Goal: Information Seeking & Learning: Learn about a topic

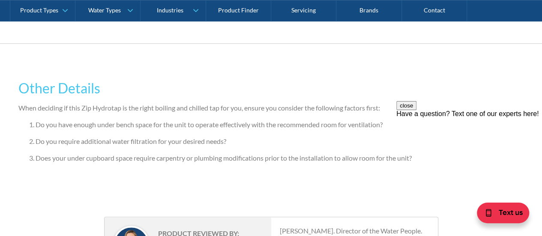
click at [417, 110] on button "close" at bounding box center [406, 105] width 20 height 9
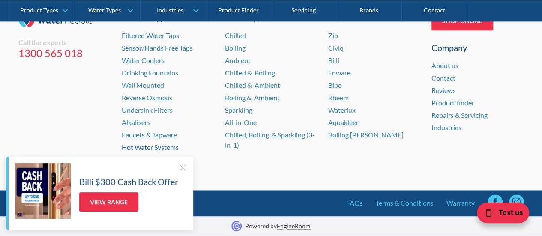
scroll to position [2197, 0]
click at [181, 167] on div at bounding box center [182, 167] width 9 height 9
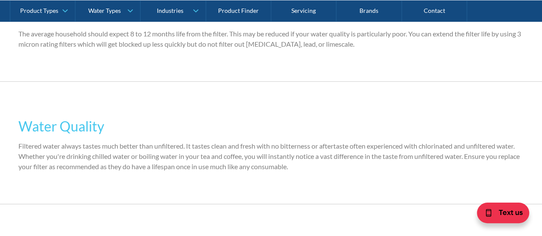
scroll to position [1382, 0]
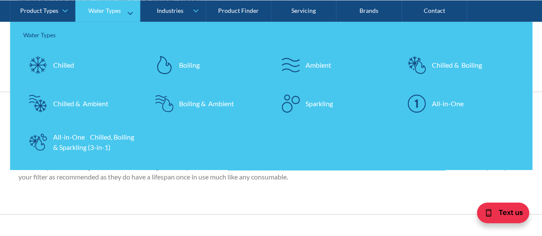
click at [438, 61] on div "Chilled & Boiling" at bounding box center [457, 65] width 50 height 10
